Goal: Find specific page/section: Find specific page/section

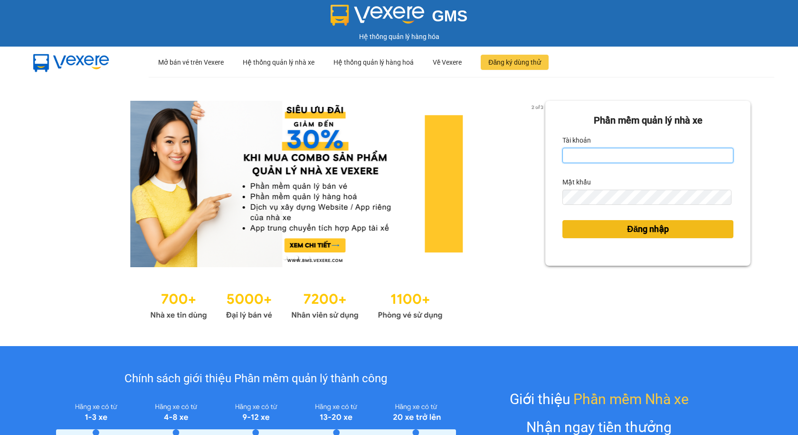
type input "thuyntt_kt.saoviet"
click at [634, 236] on span "Đăng nhập" at bounding box center [648, 228] width 42 height 13
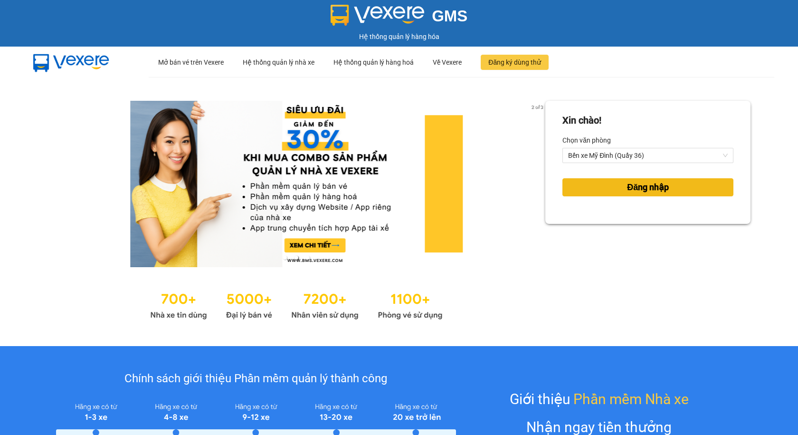
click at [648, 187] on span "Đăng nhập" at bounding box center [648, 187] width 42 height 13
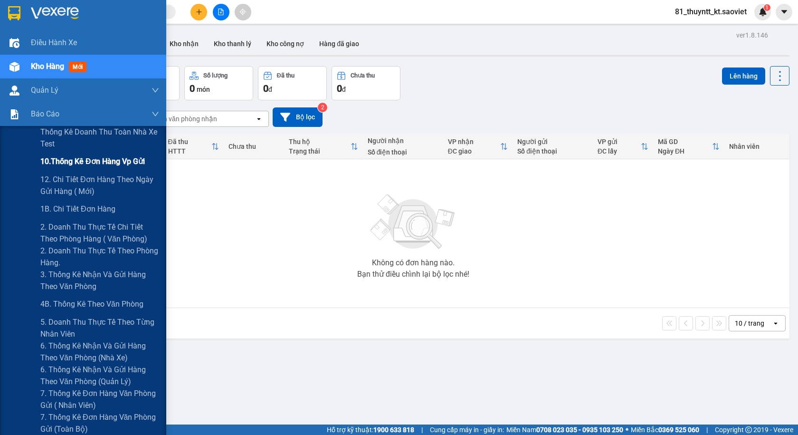
click at [53, 159] on span "10.Thống kê đơn hàng vp gửi" at bounding box center [92, 161] width 105 height 12
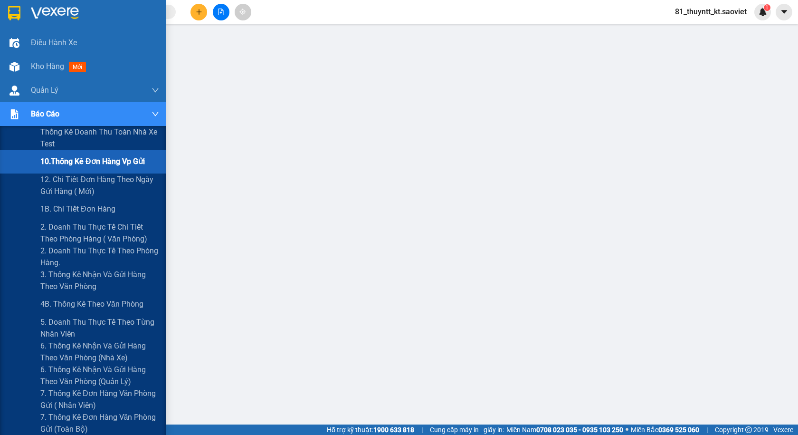
click at [18, 117] on img at bounding box center [15, 114] width 10 height 10
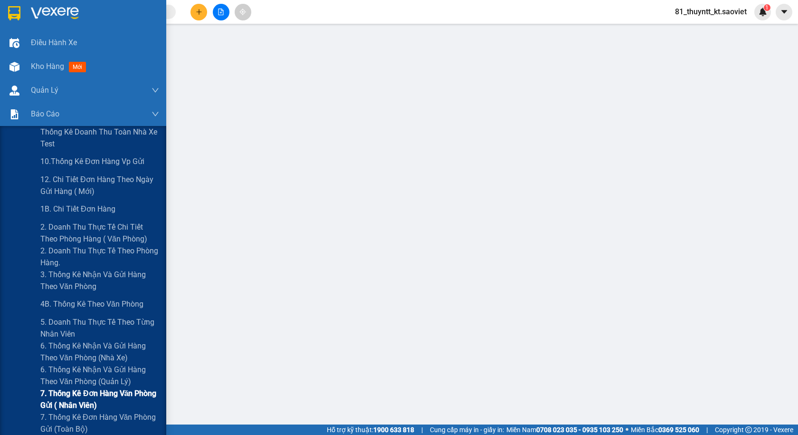
scroll to position [48, 0]
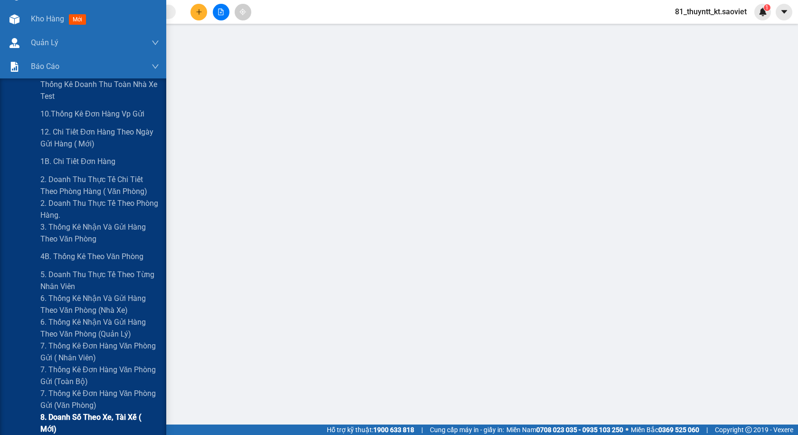
click at [74, 415] on span "8. Doanh số theo xe, tài xế ( mới)" at bounding box center [99, 423] width 119 height 24
